Goal: Information Seeking & Learning: Learn about a topic

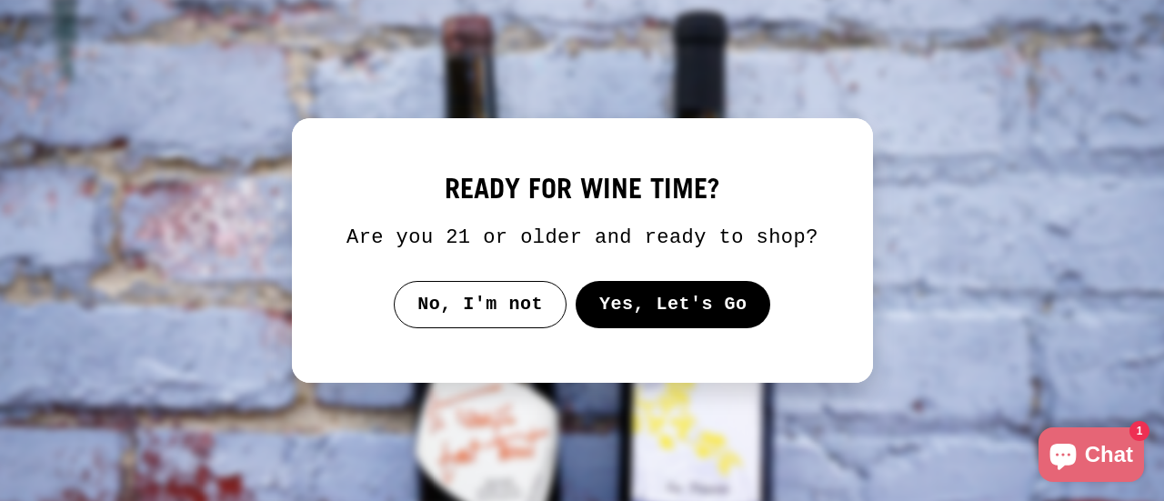
click at [637, 304] on button "Yes, Let's Go" at bounding box center [673, 304] width 196 height 47
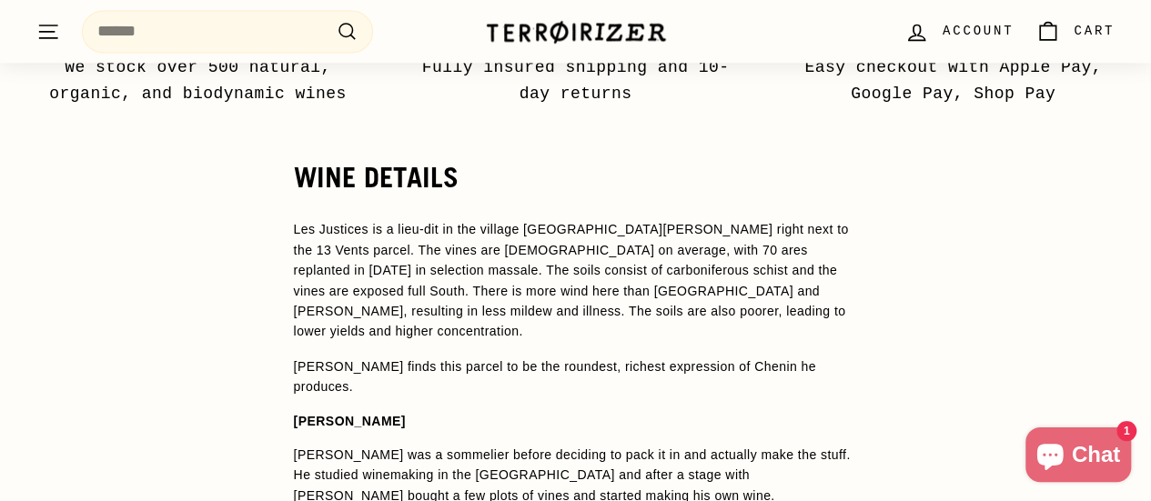
scroll to position [1387, 0]
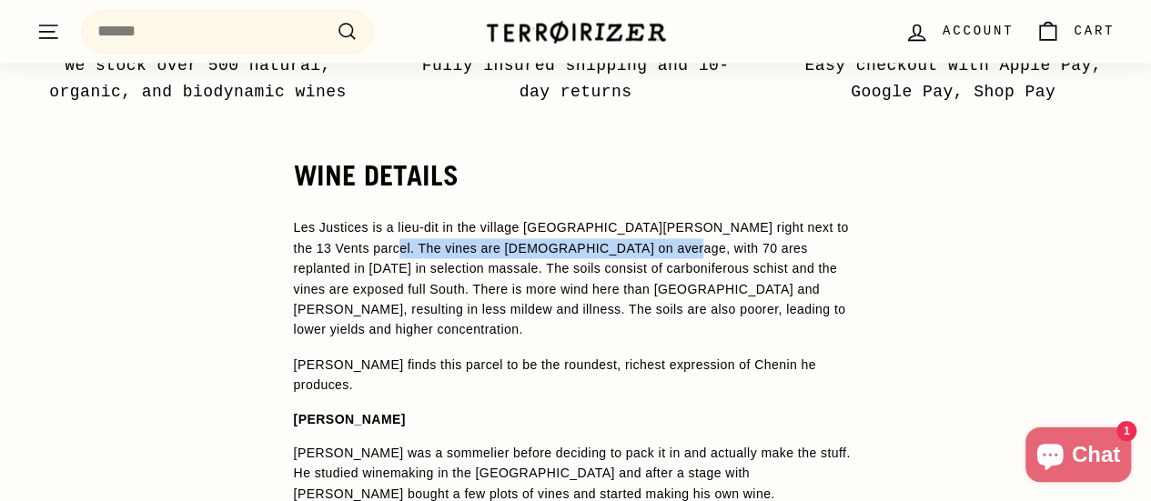
drag, startPoint x: 340, startPoint y: 220, endPoint x: 609, endPoint y: 223, distance: 268.4
click at [609, 223] on p "Les Justices is a lieu-dit in the village [GEOGRAPHIC_DATA][PERSON_NAME] right …" at bounding box center [576, 278] width 564 height 122
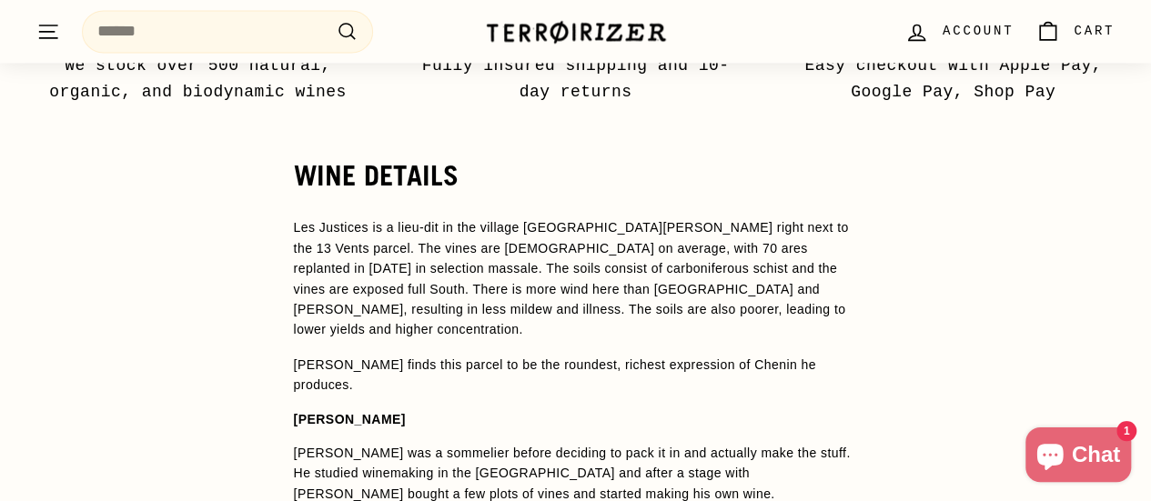
click at [662, 241] on p "Les Justices is a lieu-dit in the village [GEOGRAPHIC_DATA][PERSON_NAME] right …" at bounding box center [576, 278] width 564 height 122
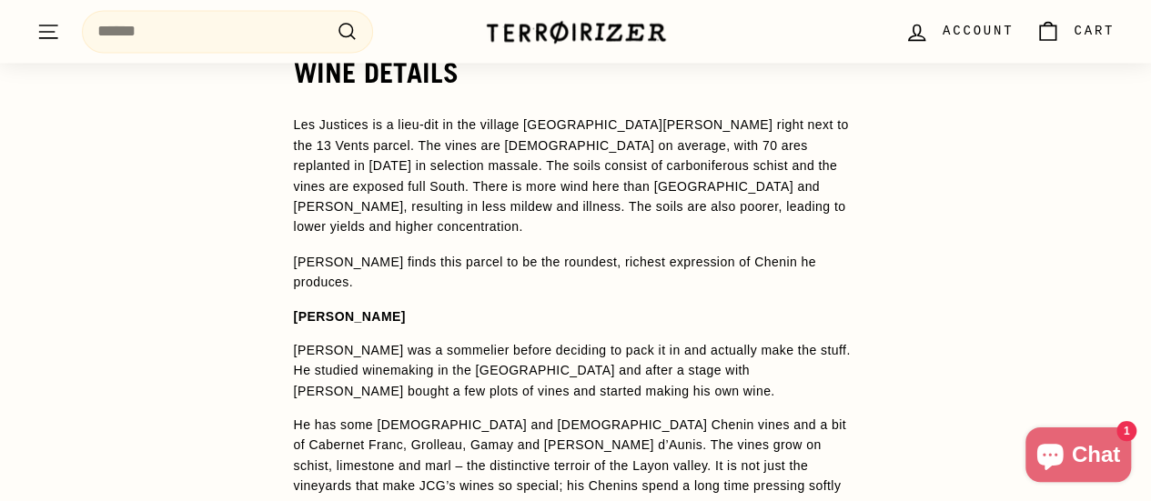
scroll to position [1464, 0]
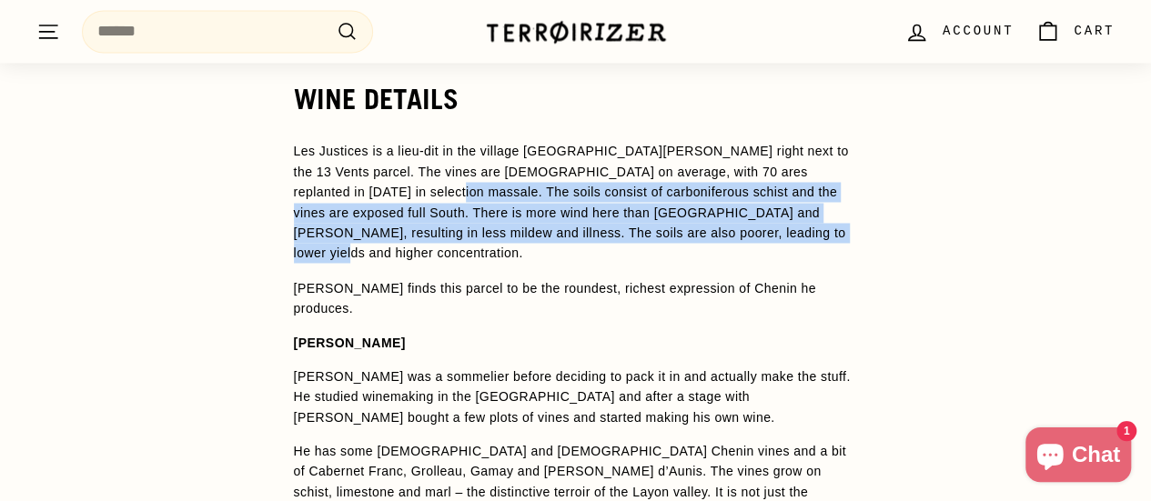
drag, startPoint x: 349, startPoint y: 166, endPoint x: 692, endPoint y: 207, distance: 345.4
click at [692, 207] on p "Les Justices is a lieu-dit in the village [GEOGRAPHIC_DATA][PERSON_NAME] right …" at bounding box center [576, 202] width 564 height 122
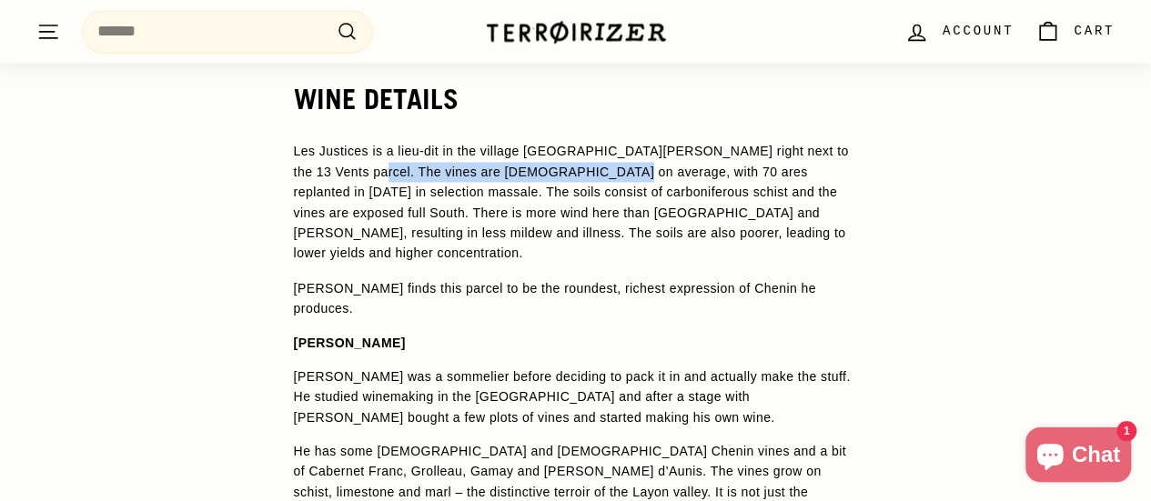
drag, startPoint x: 335, startPoint y: 146, endPoint x: 562, endPoint y: 145, distance: 227.4
click at [562, 145] on p "Les Justices is a lieu-dit in the village [GEOGRAPHIC_DATA][PERSON_NAME] right …" at bounding box center [576, 202] width 564 height 122
copy p "The vines are [DEMOGRAPHIC_DATA] on average"
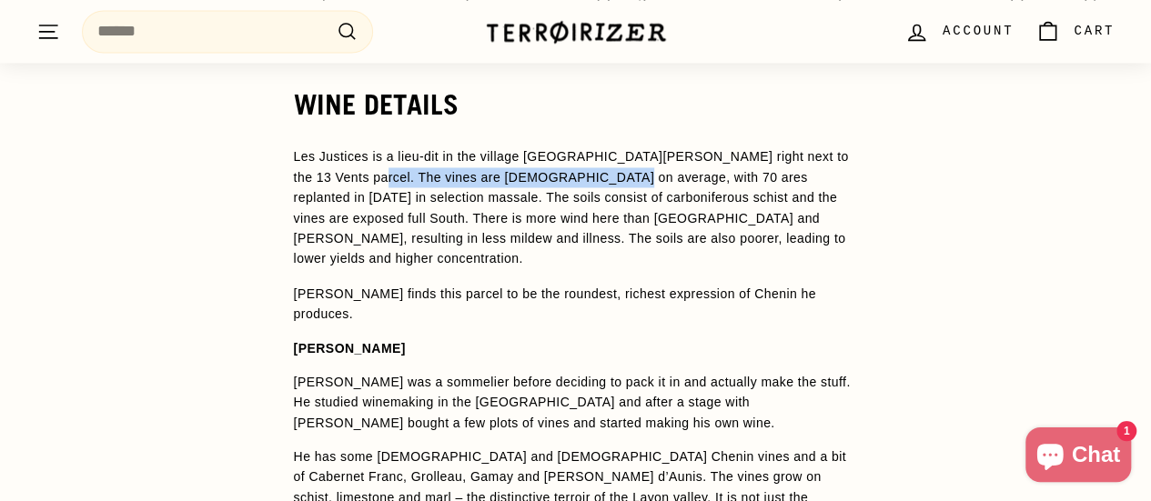
scroll to position [1457, 0]
click at [560, 284] on p "[PERSON_NAME] finds this parcel to be the roundest, richest expression of Cheni…" at bounding box center [576, 304] width 564 height 41
drag, startPoint x: 336, startPoint y: 148, endPoint x: 560, endPoint y: 149, distance: 224.7
click at [560, 149] on p "Les Justices is a lieu-dit in the village [GEOGRAPHIC_DATA][PERSON_NAME] right …" at bounding box center [576, 208] width 564 height 122
copy p "The vines are [DEMOGRAPHIC_DATA] on average"
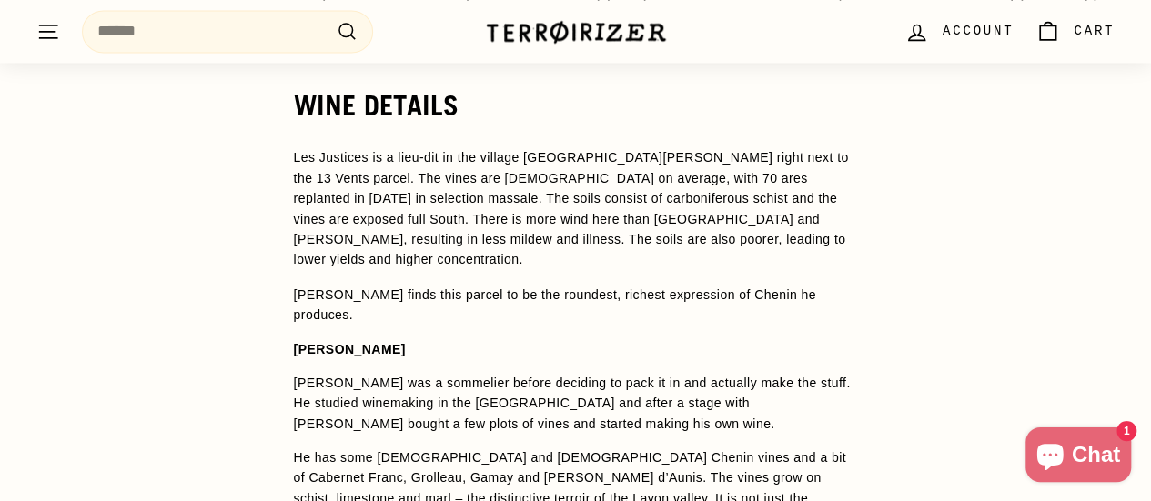
click at [520, 206] on p "Les Justices is a lieu-dit in the village [GEOGRAPHIC_DATA][PERSON_NAME] right …" at bounding box center [576, 208] width 564 height 122
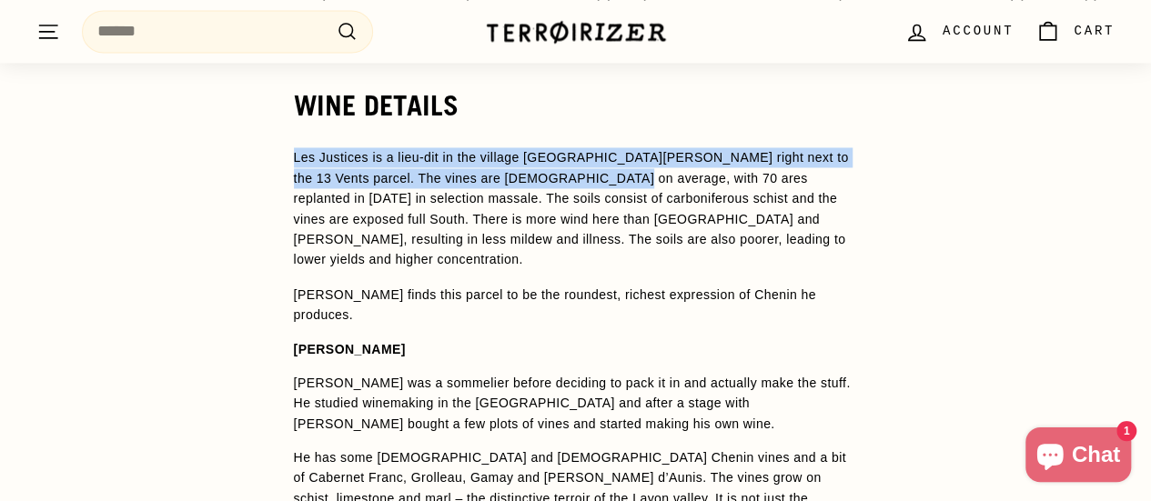
drag, startPoint x: 295, startPoint y: 130, endPoint x: 560, endPoint y: 156, distance: 266.9
click at [560, 156] on p "Les Justices is a lieu-dit in the village [GEOGRAPHIC_DATA][PERSON_NAME] right …" at bounding box center [576, 208] width 564 height 122
copy p "Les Justices is a lieu-dit in the village [GEOGRAPHIC_DATA][PERSON_NAME] right …"
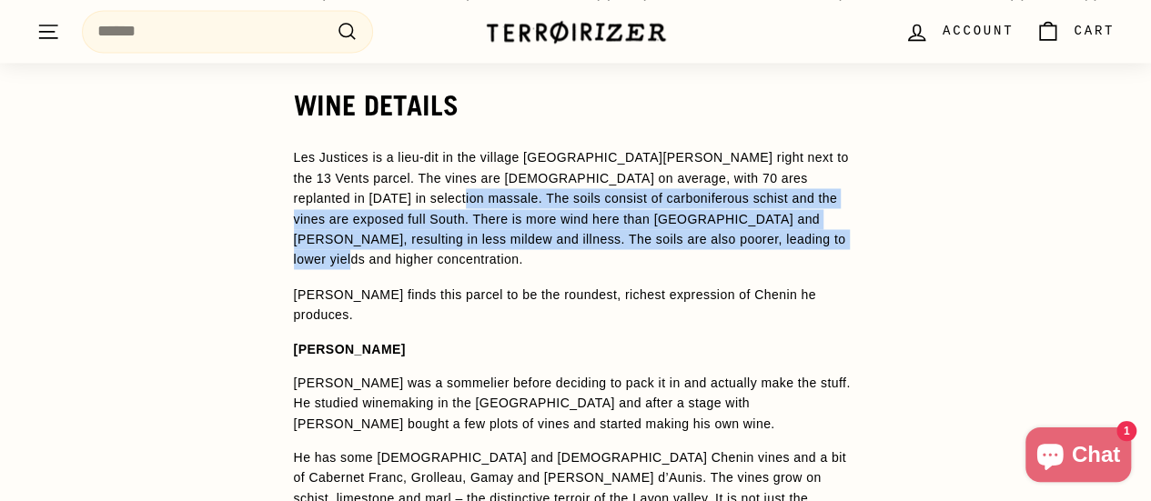
drag, startPoint x: 348, startPoint y: 169, endPoint x: 697, endPoint y: 212, distance: 351.9
click at [697, 212] on p "Les Justices is a lieu-dit in the village [GEOGRAPHIC_DATA][PERSON_NAME] right …" at bounding box center [576, 208] width 564 height 122
copy p "The soils consist of carboniferous schist and the vines are exposed full South.…"
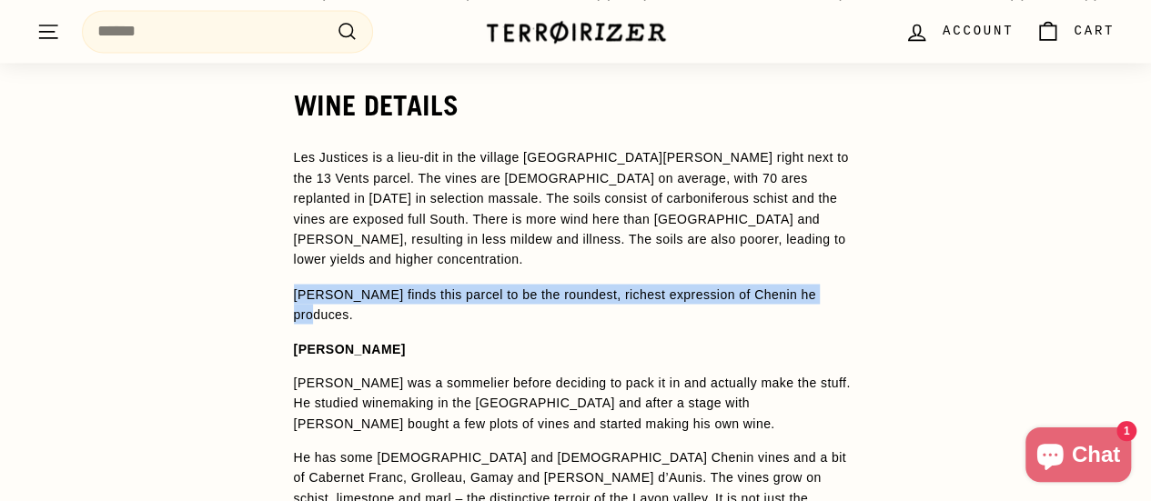
drag, startPoint x: 295, startPoint y: 245, endPoint x: 810, endPoint y: 237, distance: 515.0
click at [810, 284] on p "[PERSON_NAME] finds this parcel to be the roundest, richest expression of Cheni…" at bounding box center [576, 304] width 564 height 41
copy p "[PERSON_NAME] finds this parcel to be the roundest, richest expression of Cheni…"
